Goal: Information Seeking & Learning: Learn about a topic

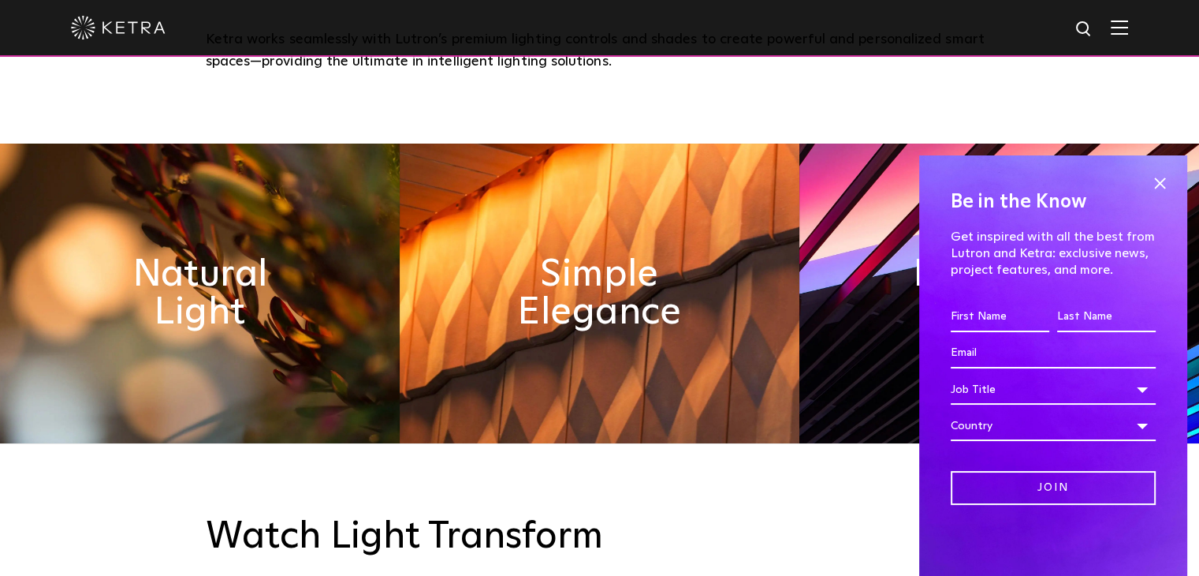
scroll to position [710, 0]
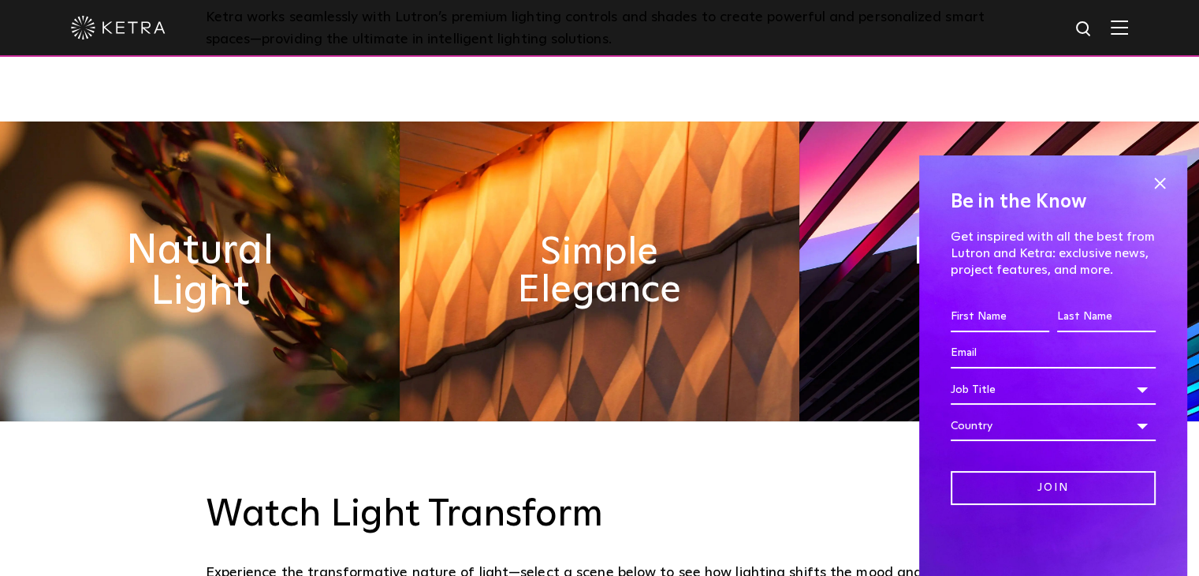
click at [214, 305] on h2 "Natural Light" at bounding box center [200, 271] width 218 height 83
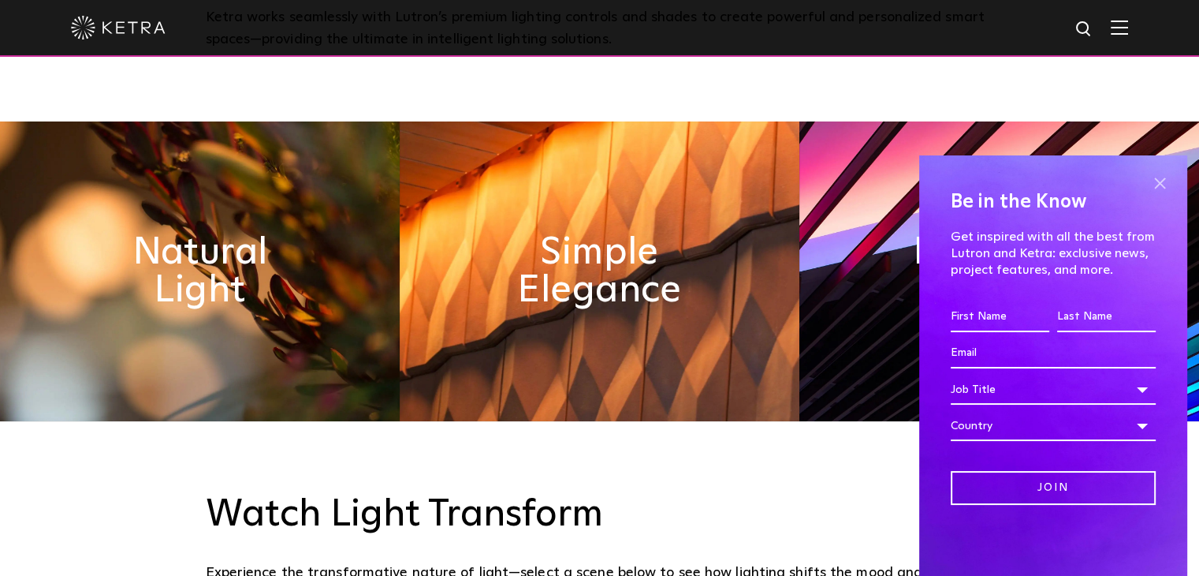
click at [1155, 180] on span at bounding box center [1160, 183] width 24 height 24
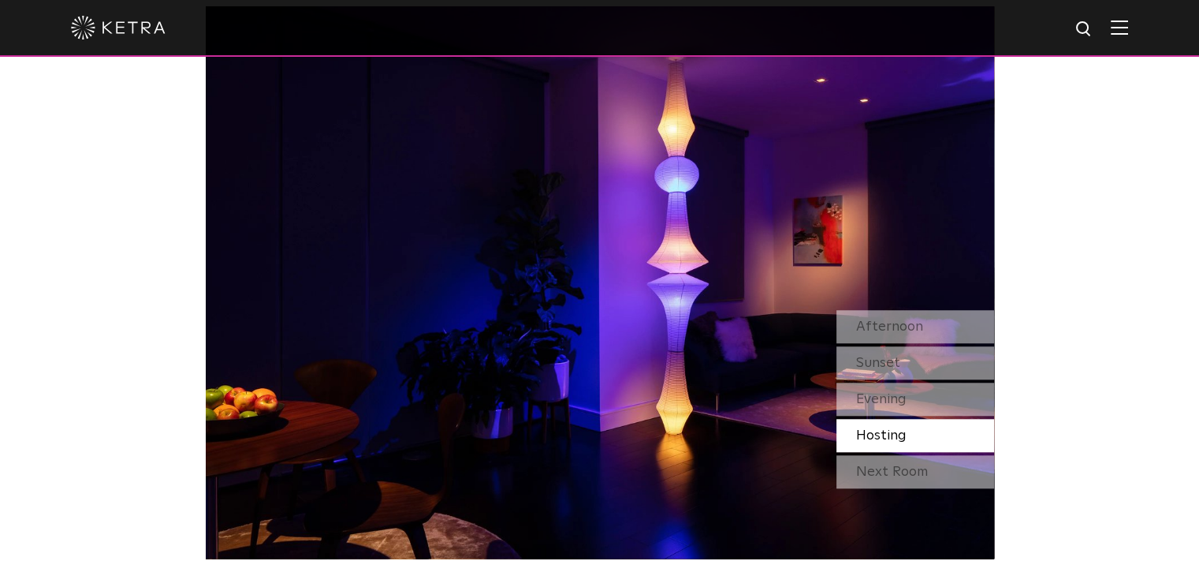
scroll to position [1419, 0]
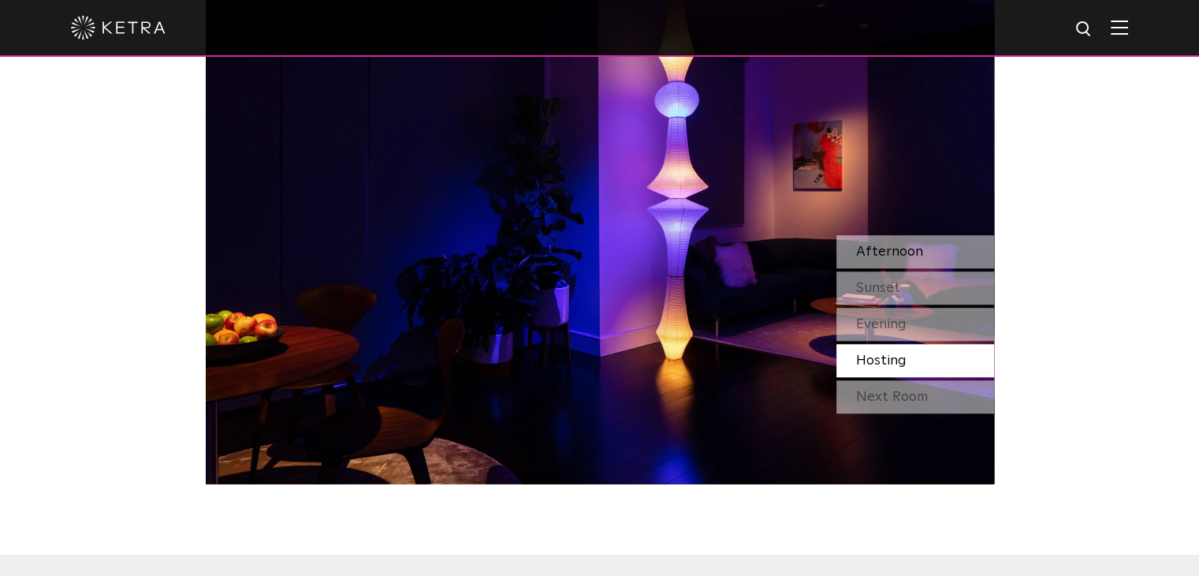
click at [907, 257] on span "Afternoon" at bounding box center [889, 251] width 67 height 14
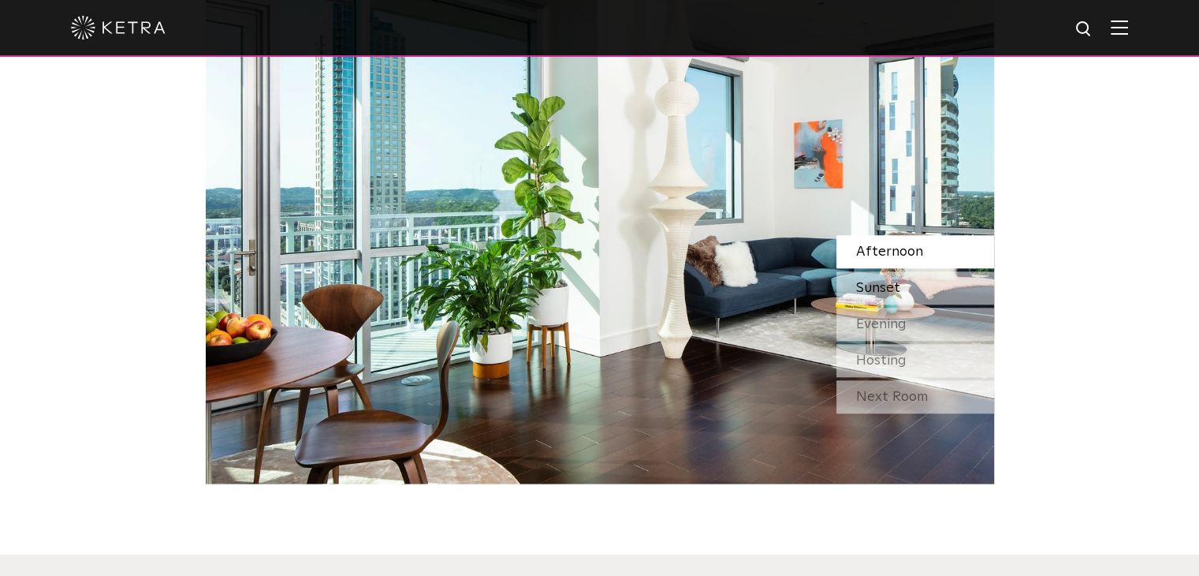
click at [892, 290] on span "Sunset" at bounding box center [878, 288] width 44 height 14
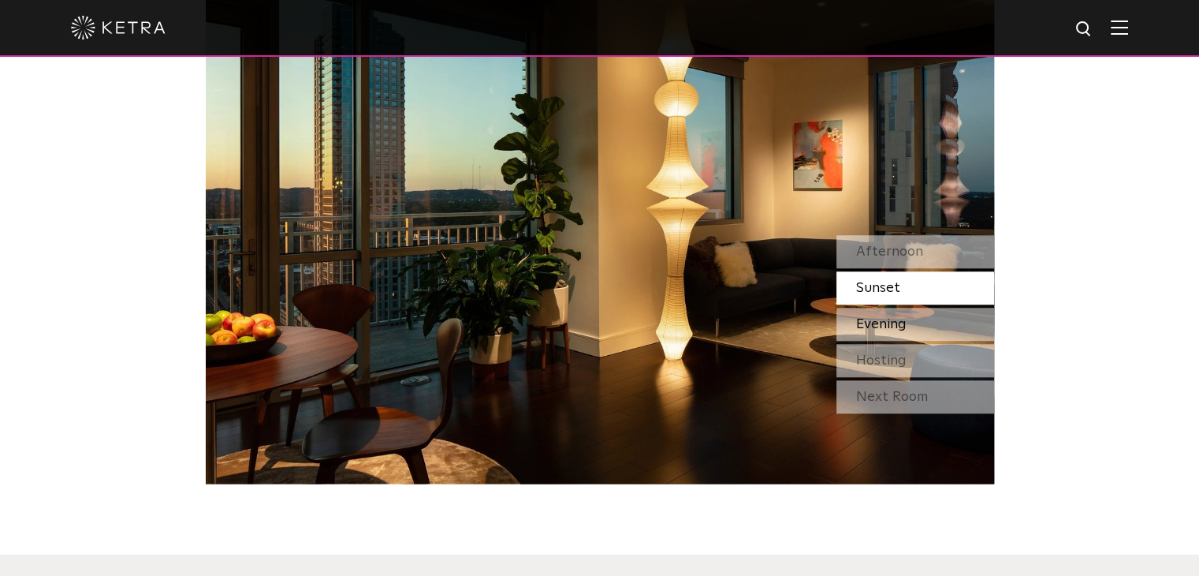
click at [889, 317] on span "Evening" at bounding box center [881, 324] width 50 height 14
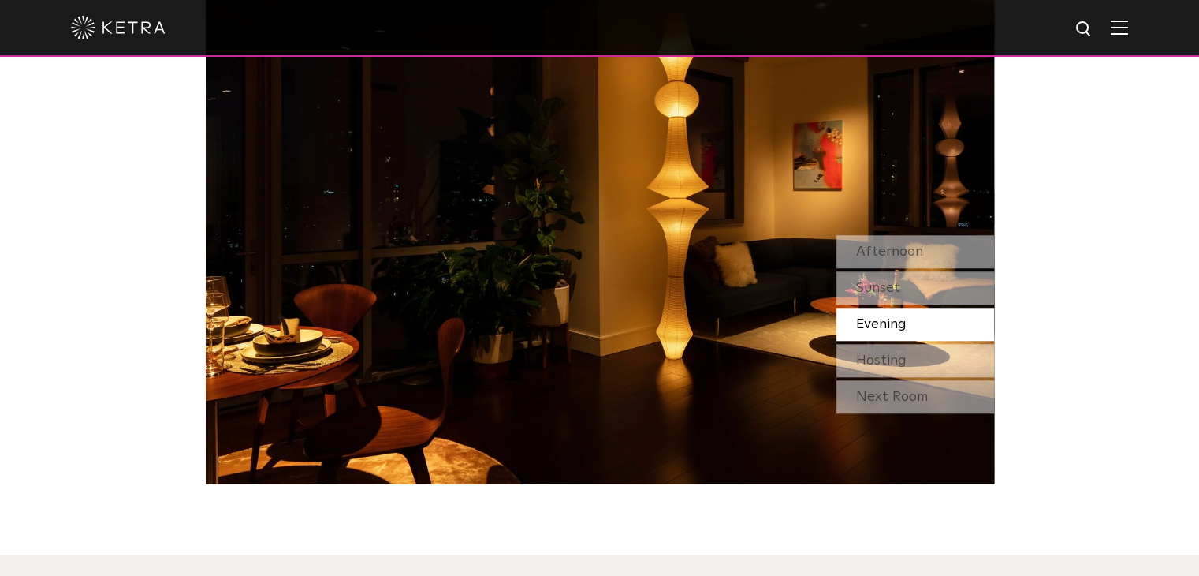
click at [889, 339] on div "Evening" at bounding box center [915, 323] width 158 height 33
click at [889, 346] on div "Hosting" at bounding box center [915, 360] width 158 height 33
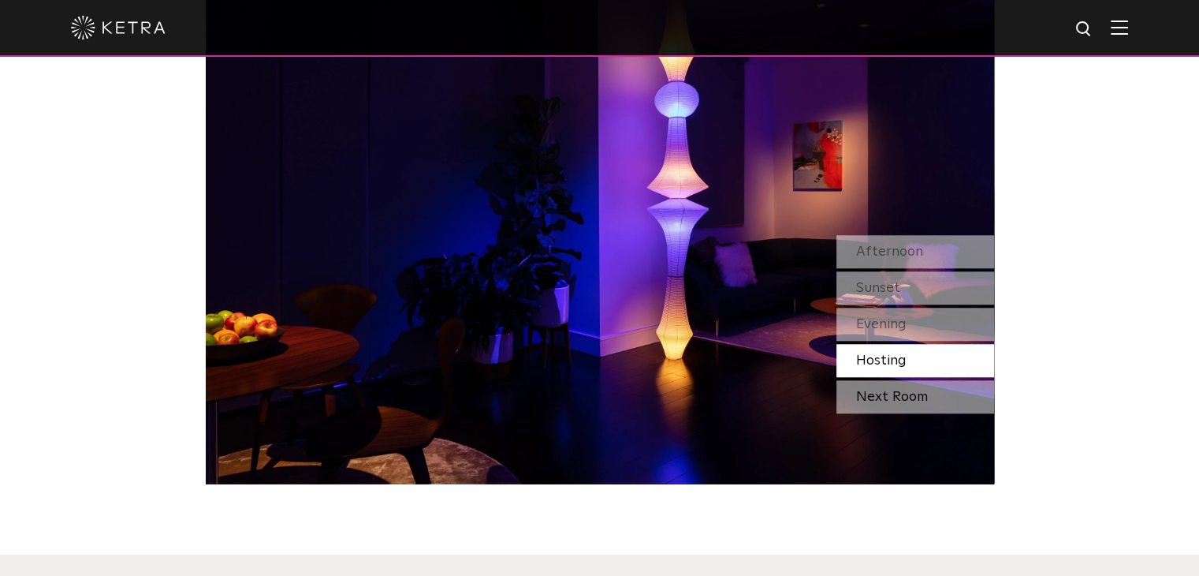
click at [874, 392] on div "Next Room" at bounding box center [915, 396] width 158 height 33
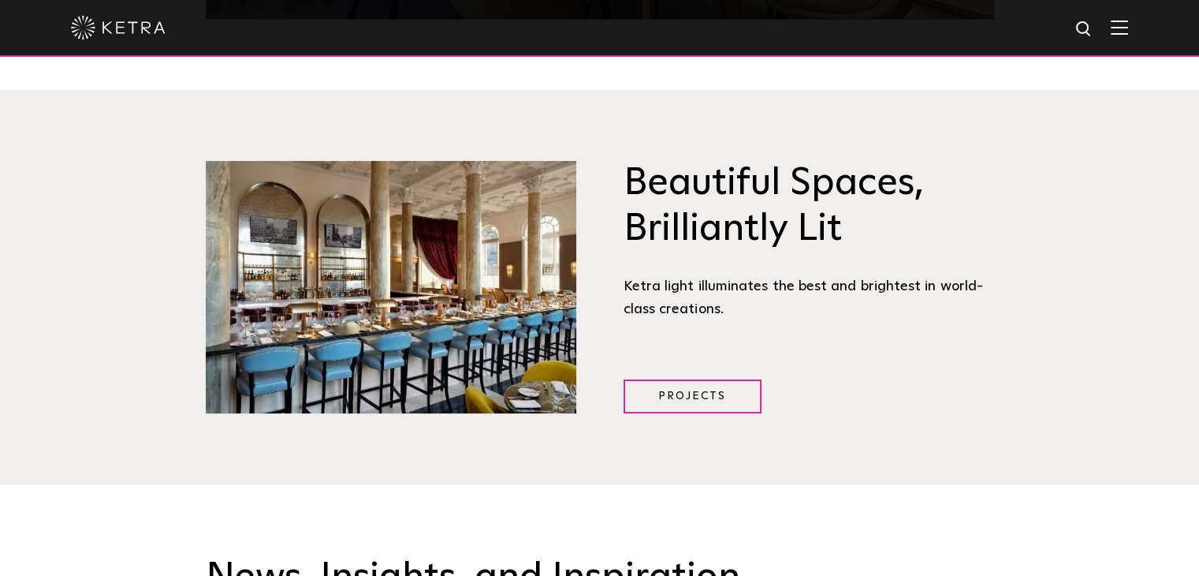
scroll to position [1892, 0]
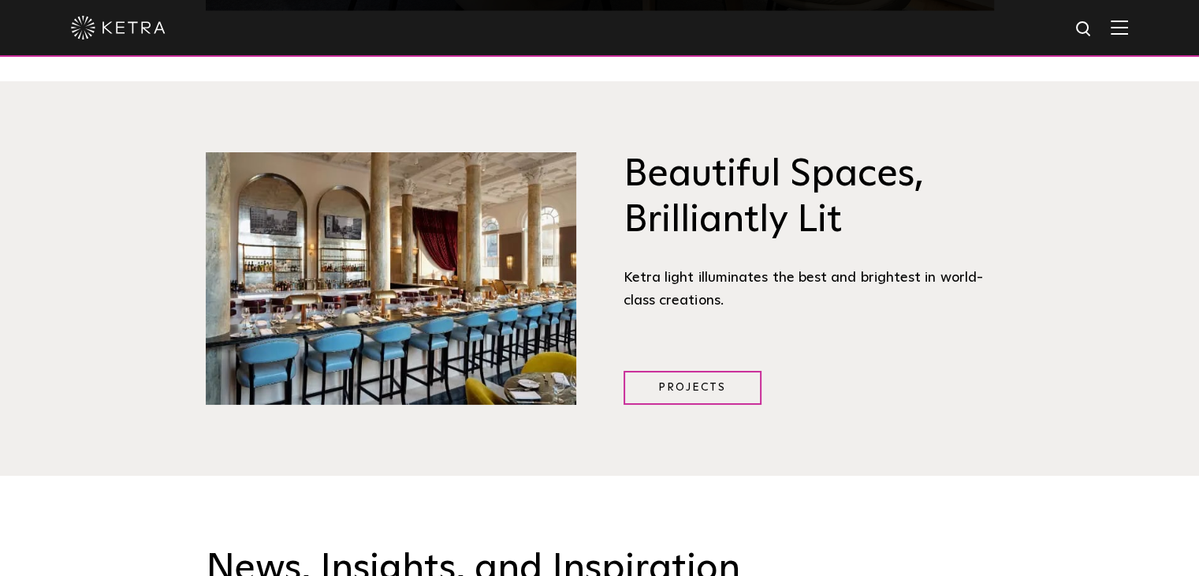
click at [1127, 20] on div at bounding box center [599, 27] width 1057 height 55
click at [1128, 29] on img at bounding box center [1119, 27] width 17 height 15
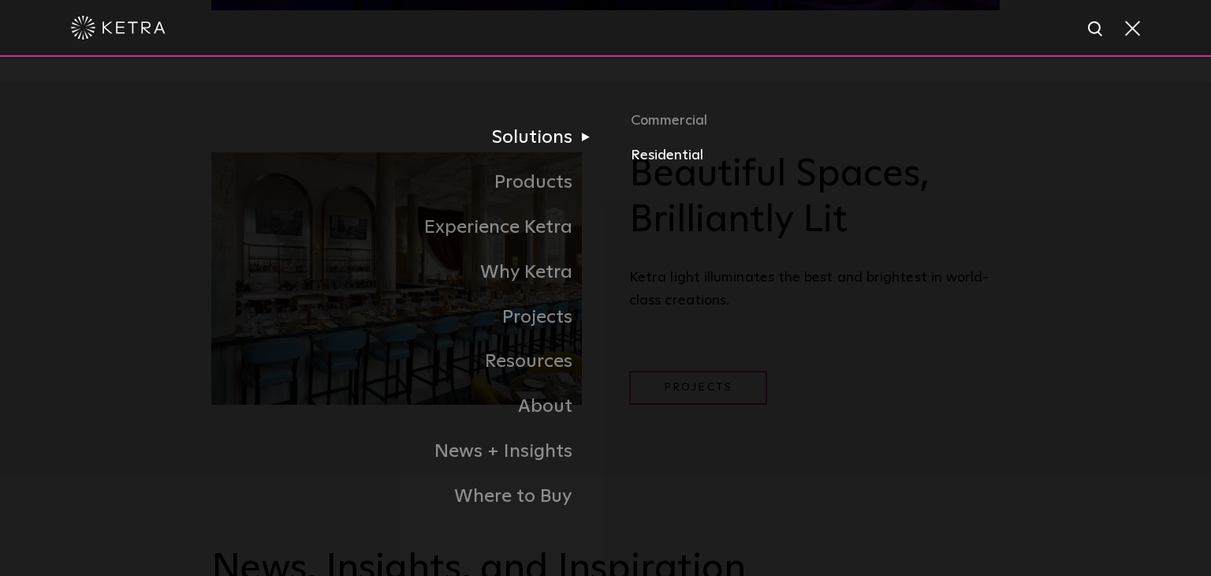
click at [654, 154] on link "Residential" at bounding box center [815, 154] width 369 height 23
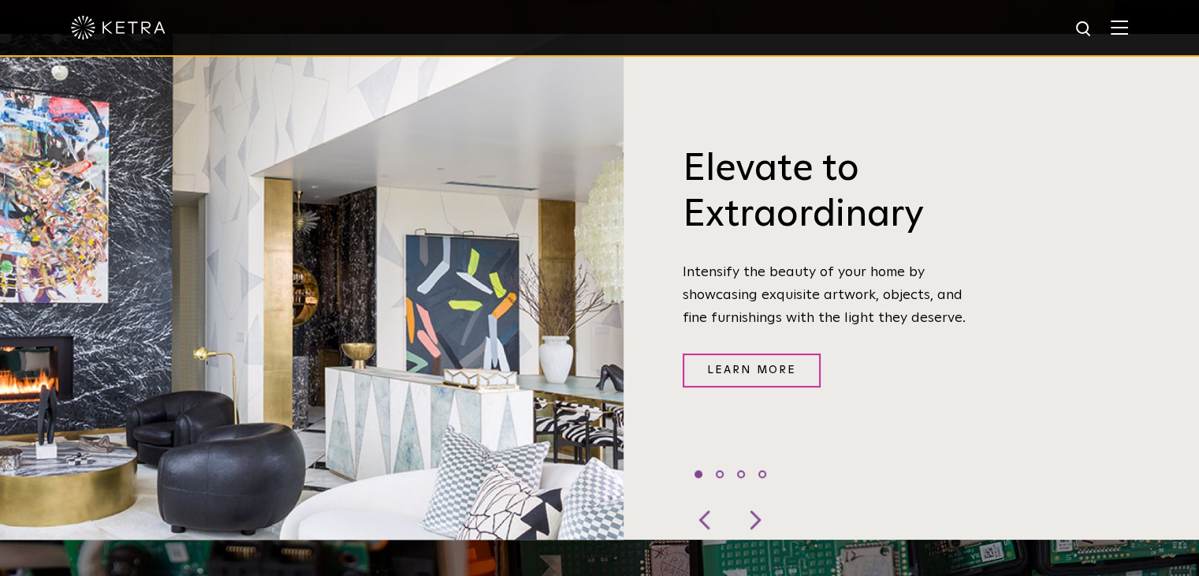
scroll to position [552, 0]
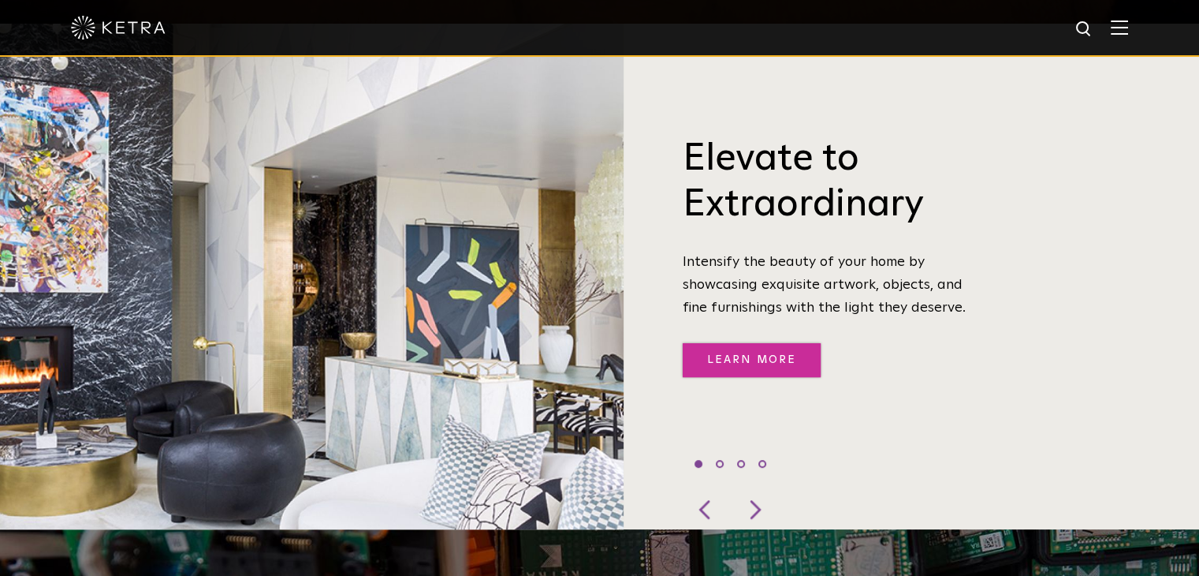
click at [788, 351] on link "Learn More" at bounding box center [752, 360] width 138 height 34
